Goal: Use online tool/utility: Utilize a website feature to perform a specific function

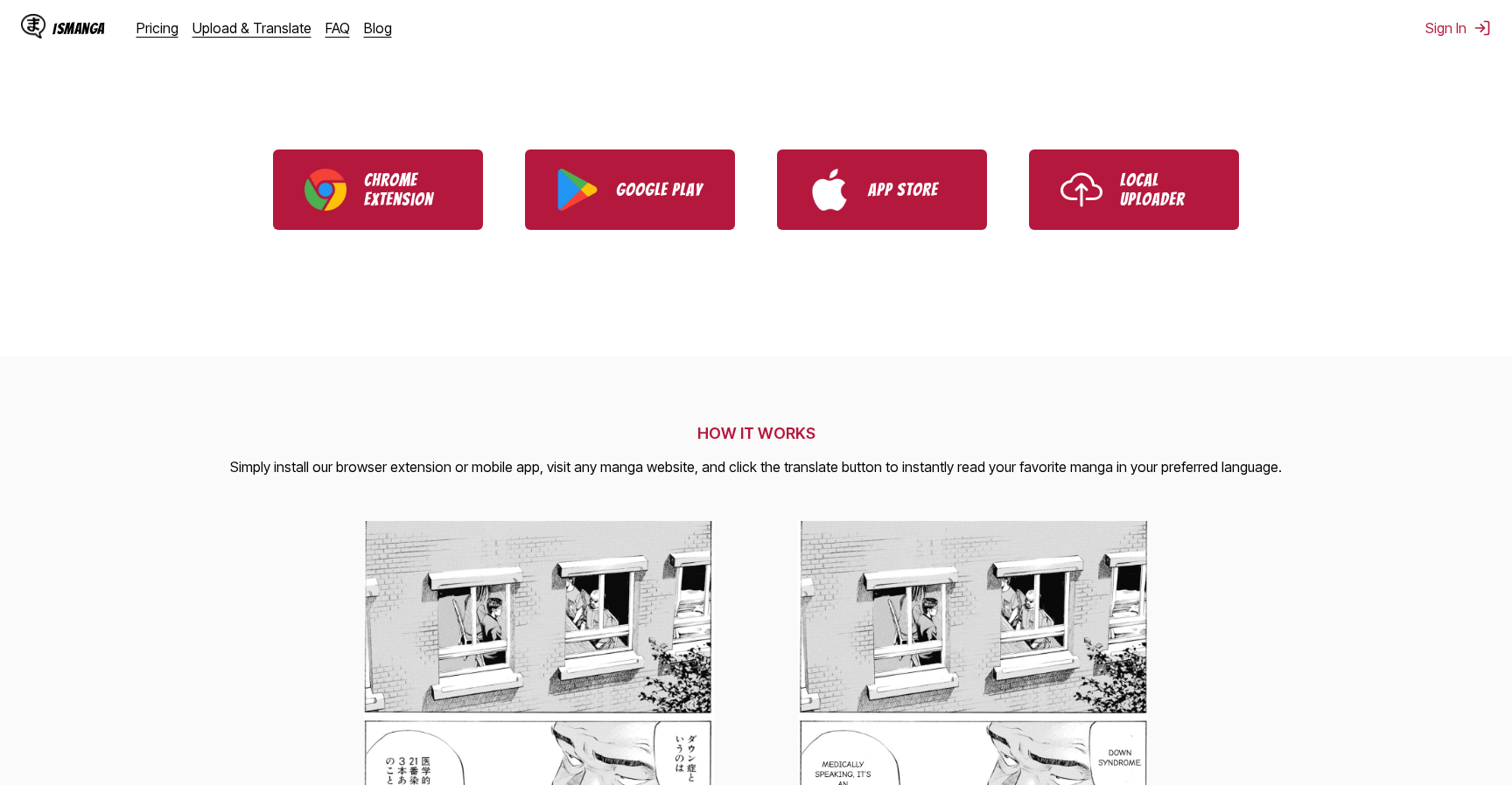
scroll to position [374, 0]
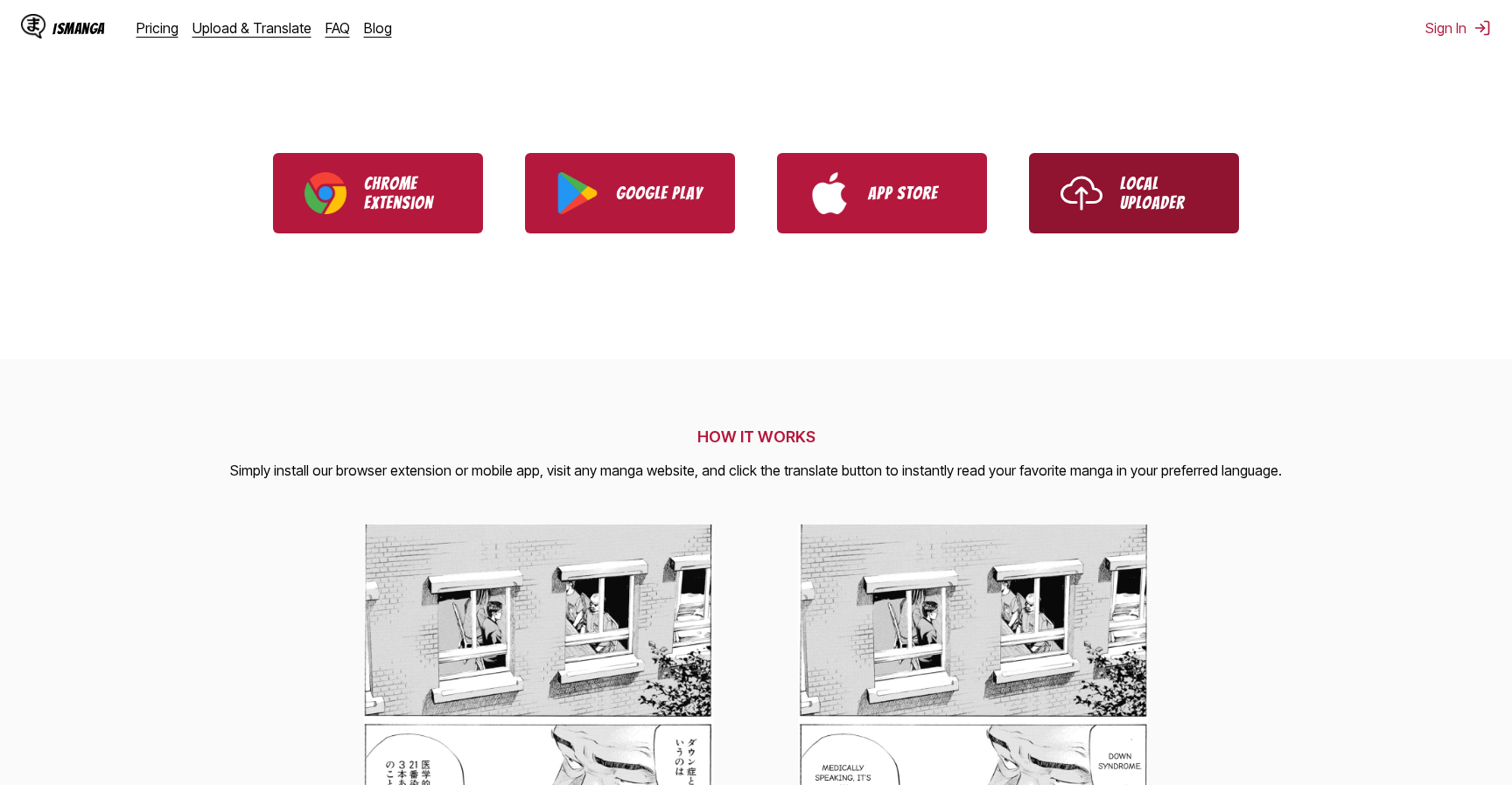
click at [1177, 187] on p "Local Uploader" at bounding box center [1164, 192] width 88 height 38
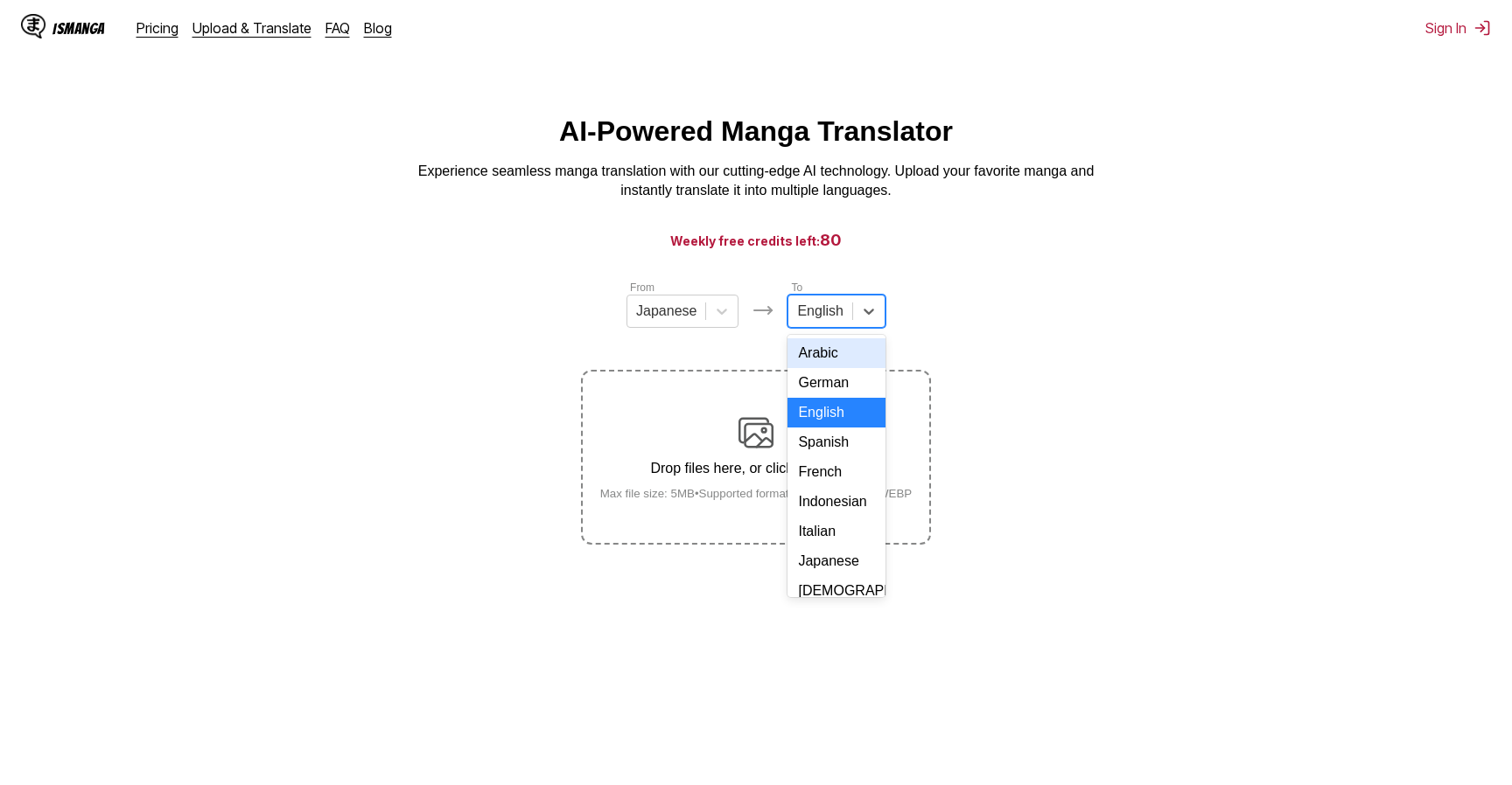
click at [831, 308] on div at bounding box center [819, 311] width 46 height 20
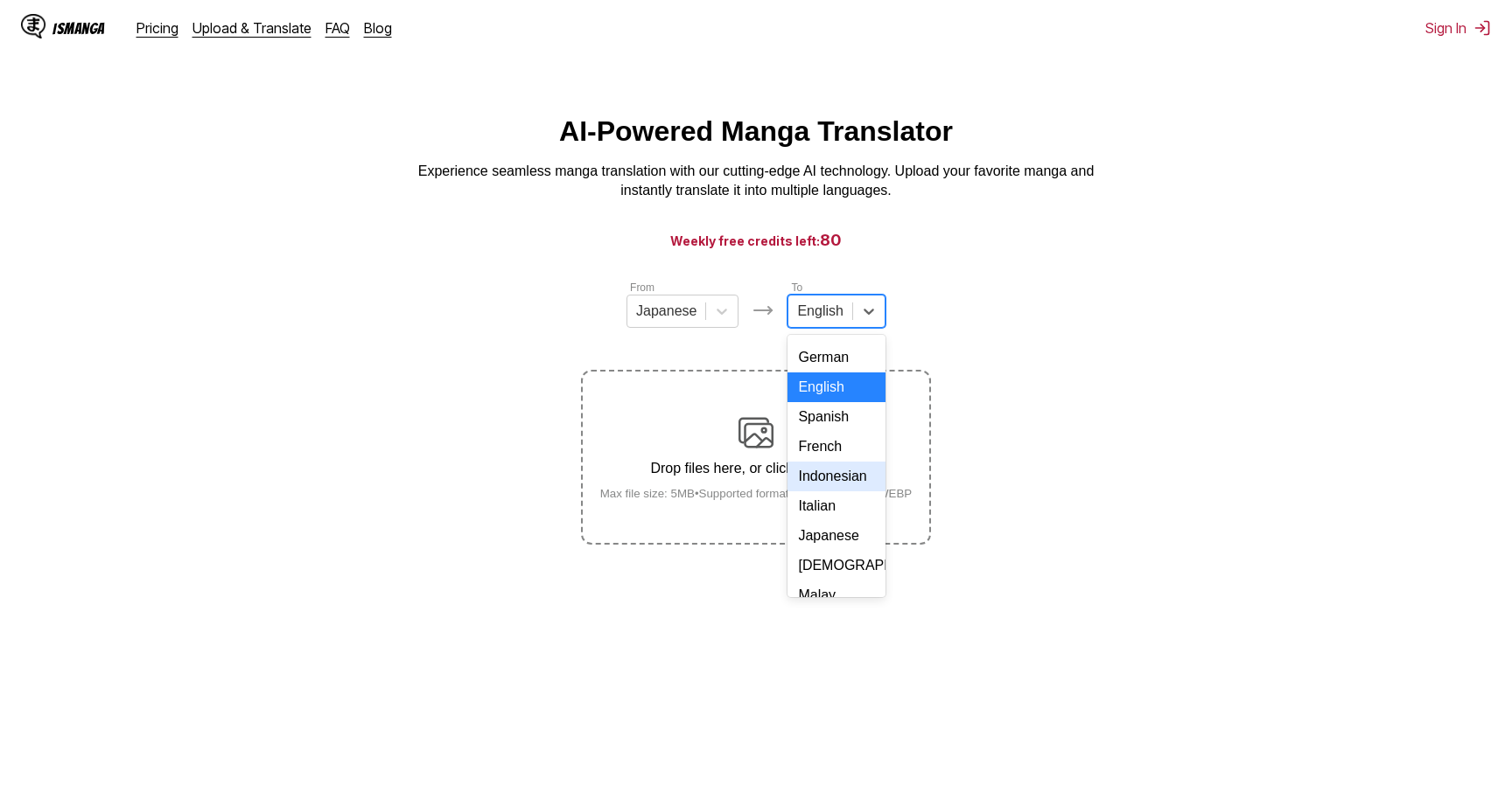
scroll to position [21, 0]
click at [830, 493] on div "Indonesian" at bounding box center [835, 480] width 97 height 29
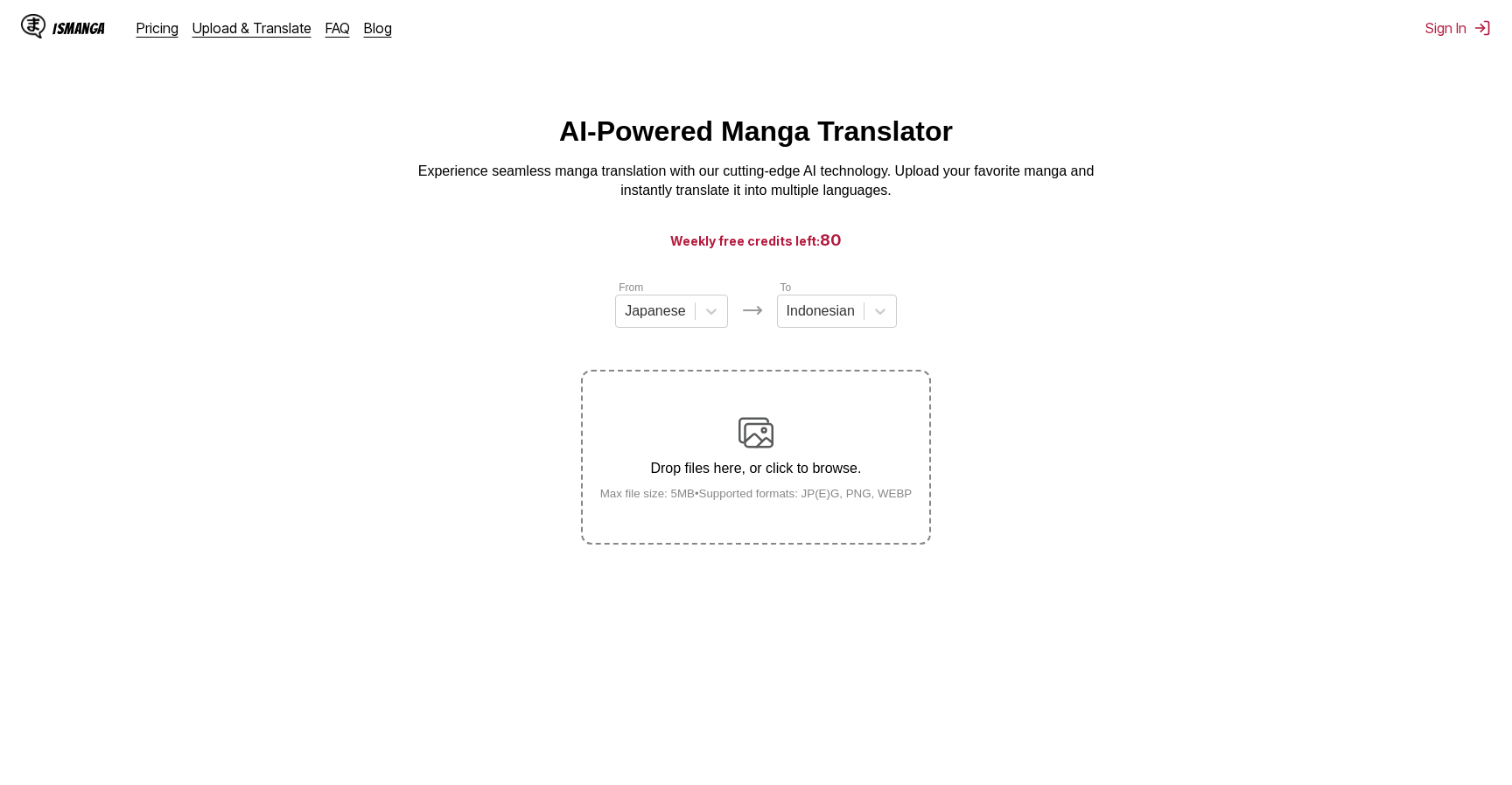
click at [1033, 545] on section "From Japanese To Indonesian Drop files here, or click to browse. Max file size:…" at bounding box center [755, 412] width 1484 height 266
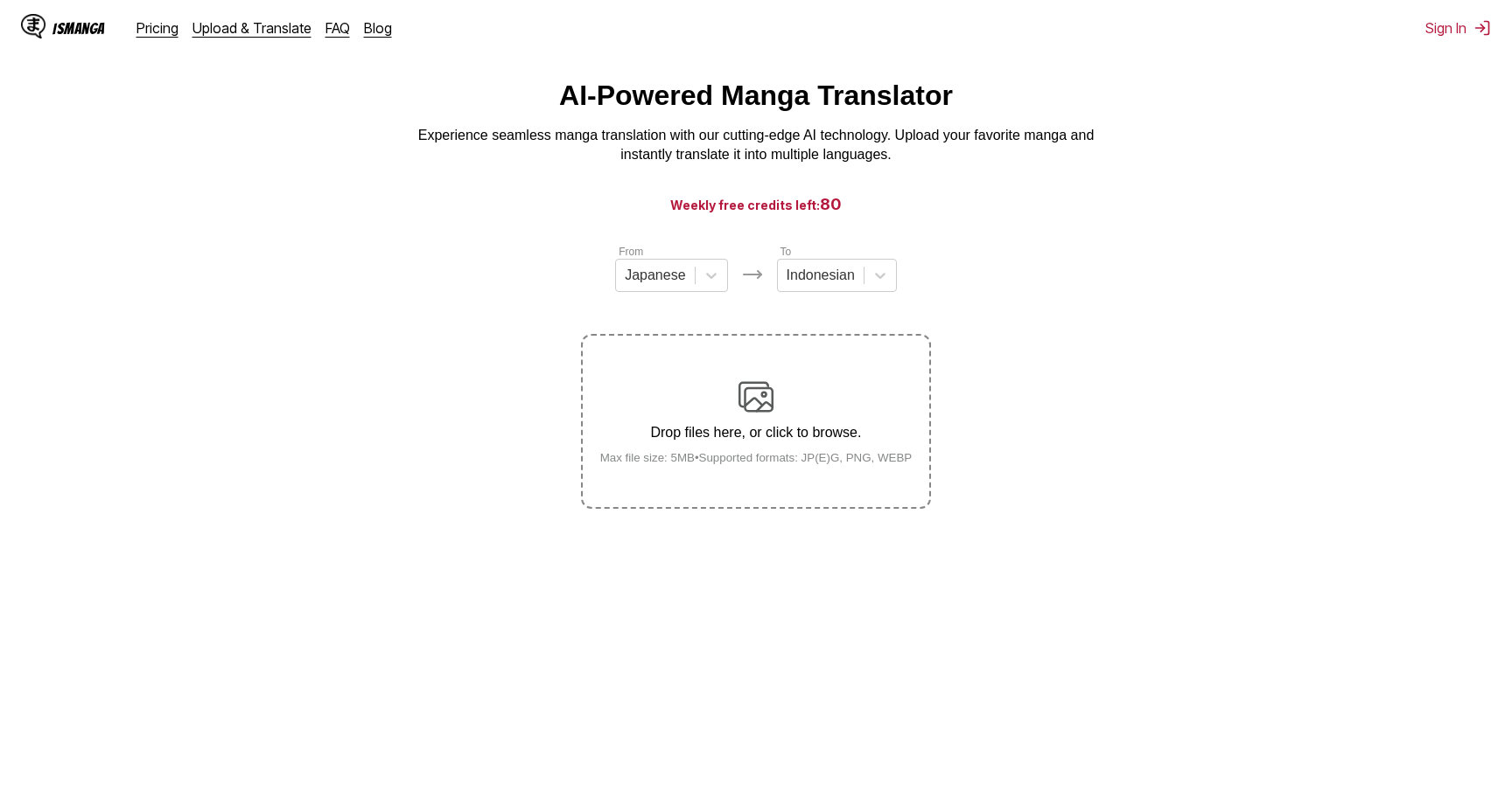
scroll to position [35, 0]
